Goal: Task Accomplishment & Management: Use online tool/utility

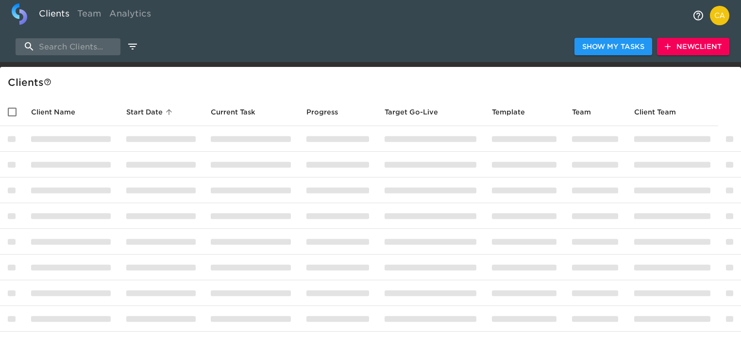
select select "10"
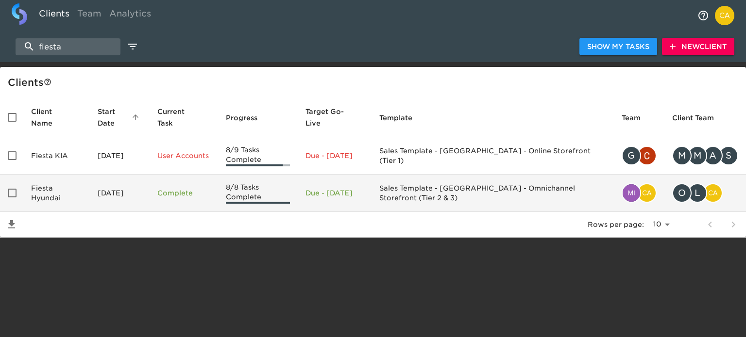
type input "fiesta"
click at [60, 195] on td "Fiesta Hyundai" at bounding box center [56, 193] width 67 height 37
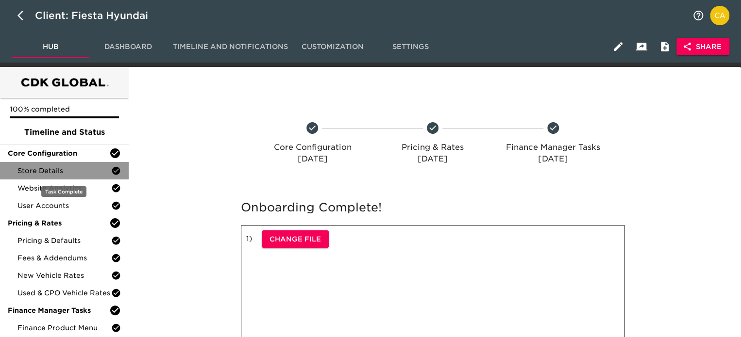
click at [43, 177] on div "Store Details" at bounding box center [64, 170] width 129 height 17
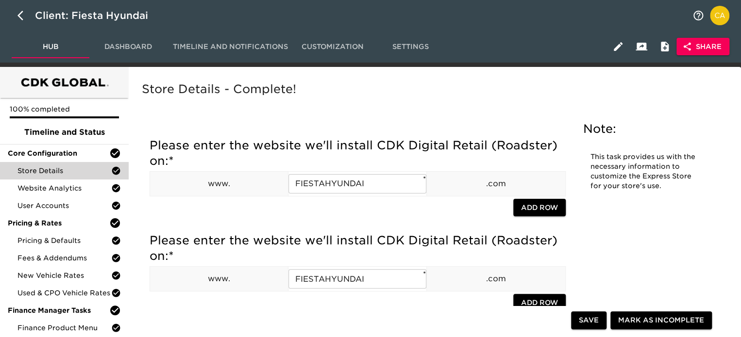
click at [688, 42] on icon "button" at bounding box center [687, 47] width 10 height 10
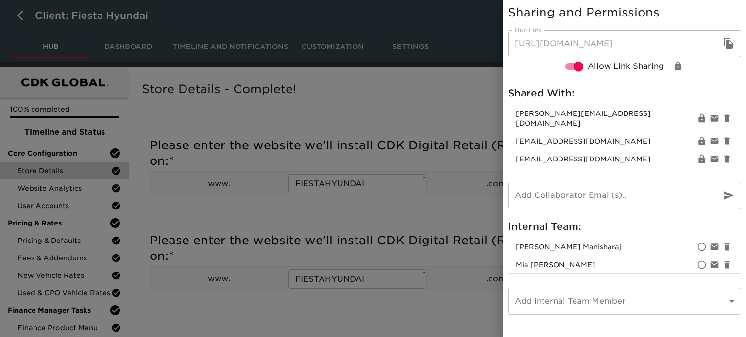
click at [339, 88] on div at bounding box center [373, 168] width 746 height 337
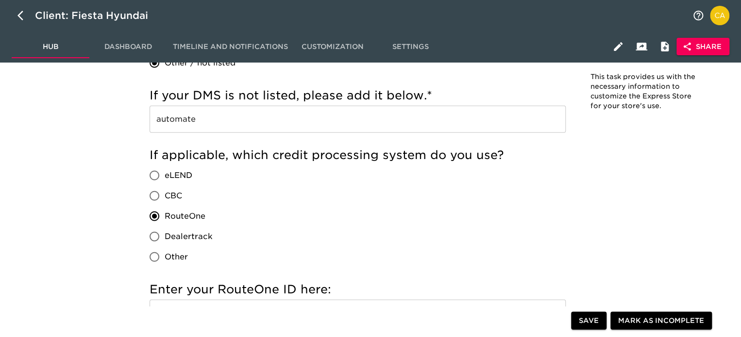
scroll to position [1165, 0]
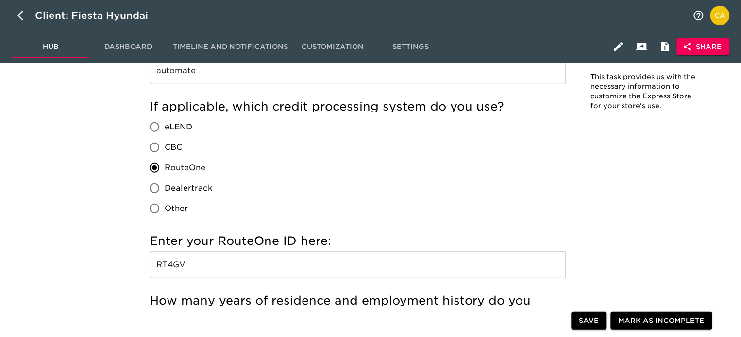
click at [183, 268] on input "RT4GV" at bounding box center [358, 264] width 416 height 27
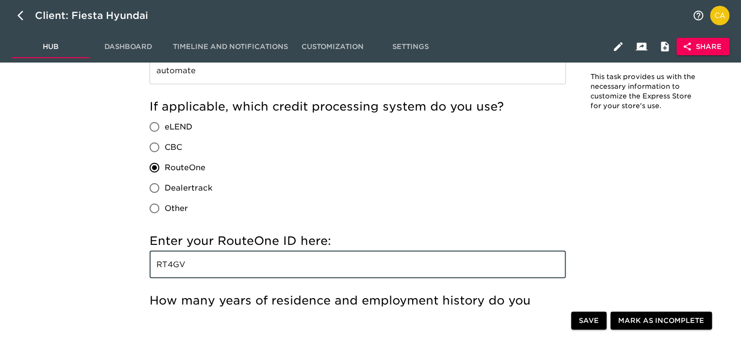
click at [183, 267] on input "RT4GV" at bounding box center [358, 264] width 416 height 27
click at [180, 258] on input "RT4GV" at bounding box center [358, 264] width 416 height 27
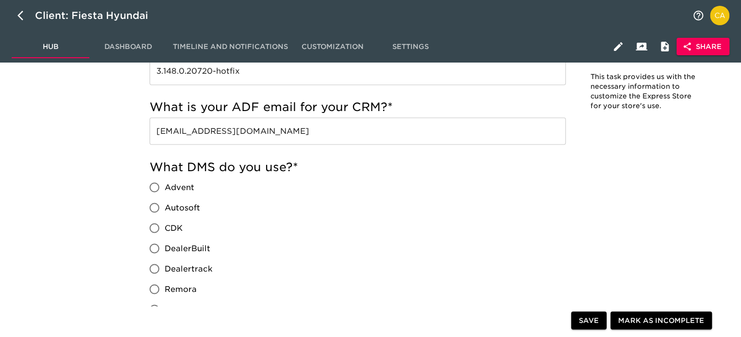
scroll to position [802, 0]
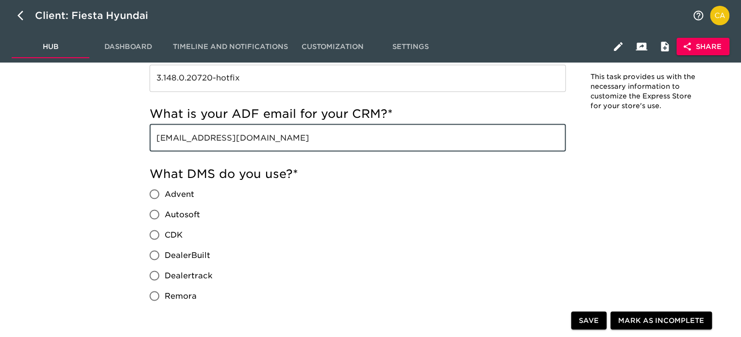
drag, startPoint x: 341, startPoint y: 139, endPoint x: 68, endPoint y: 135, distance: 272.8
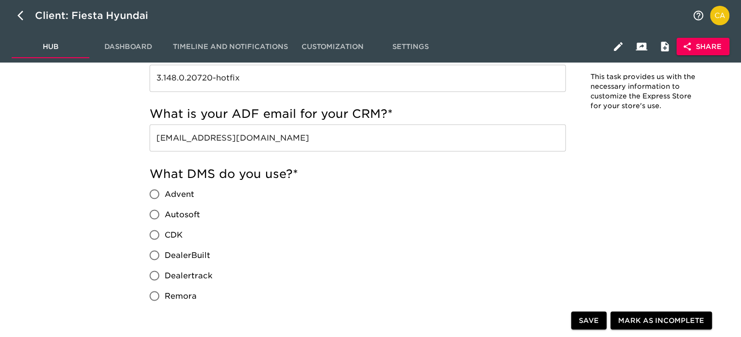
scroll to position [1834, 0]
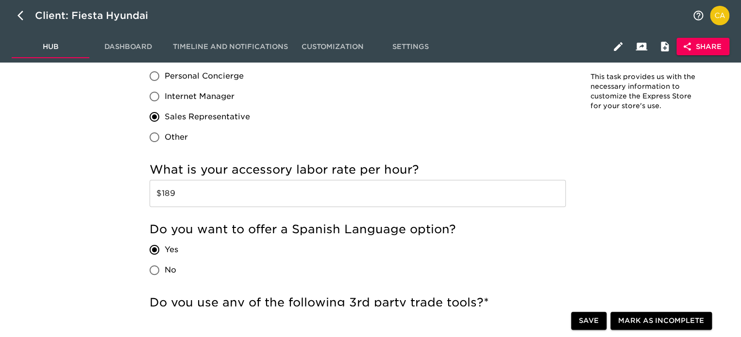
click at [167, 190] on input "$189" at bounding box center [358, 193] width 416 height 27
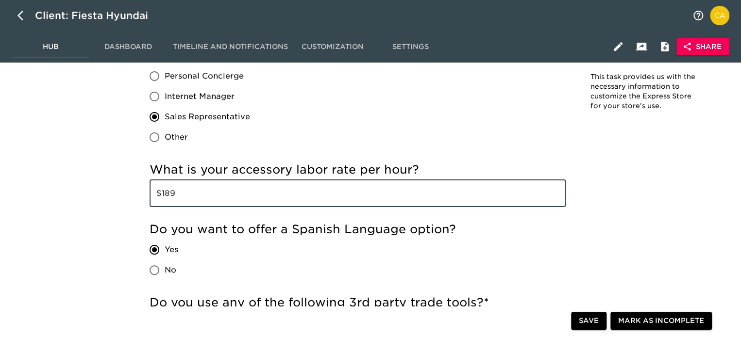
click at [167, 191] on input "$189" at bounding box center [358, 193] width 416 height 27
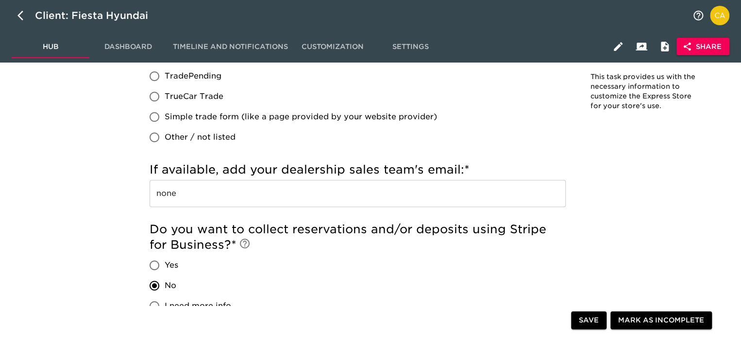
scroll to position [1699, 0]
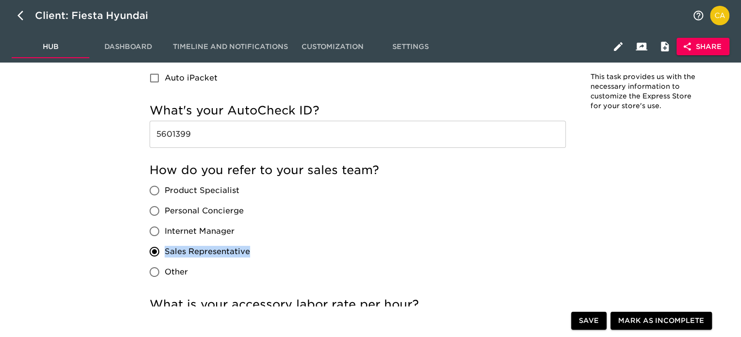
drag, startPoint x: 255, startPoint y: 256, endPoint x: 163, endPoint y: 254, distance: 92.7
click at [163, 254] on div "Product Specialist Personal Concierge Internet Manager Sales Representative Oth…" at bounding box center [204, 232] width 108 height 102
copy span "Sales Representative"
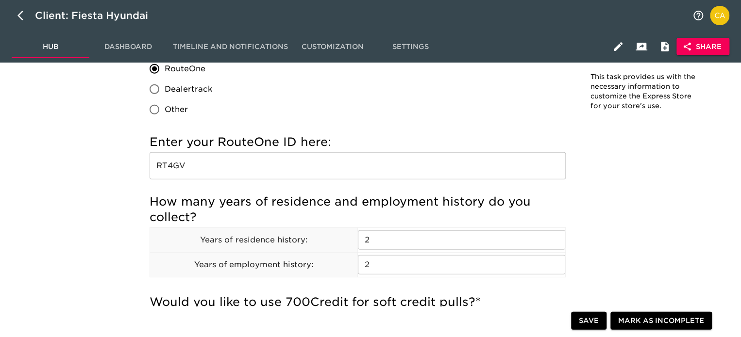
scroll to position [1263, 0]
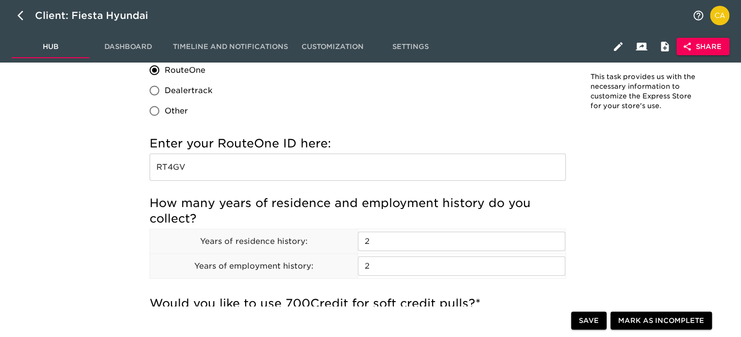
click at [184, 161] on input "RT4GV" at bounding box center [358, 167] width 416 height 27
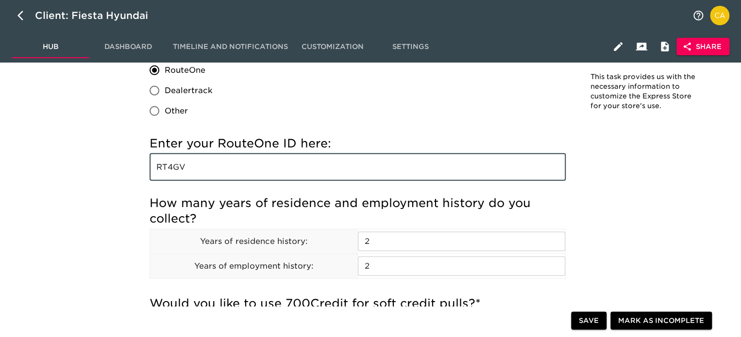
click at [184, 160] on input "RT4GV" at bounding box center [358, 167] width 416 height 27
